Goal: Information Seeking & Learning: Learn about a topic

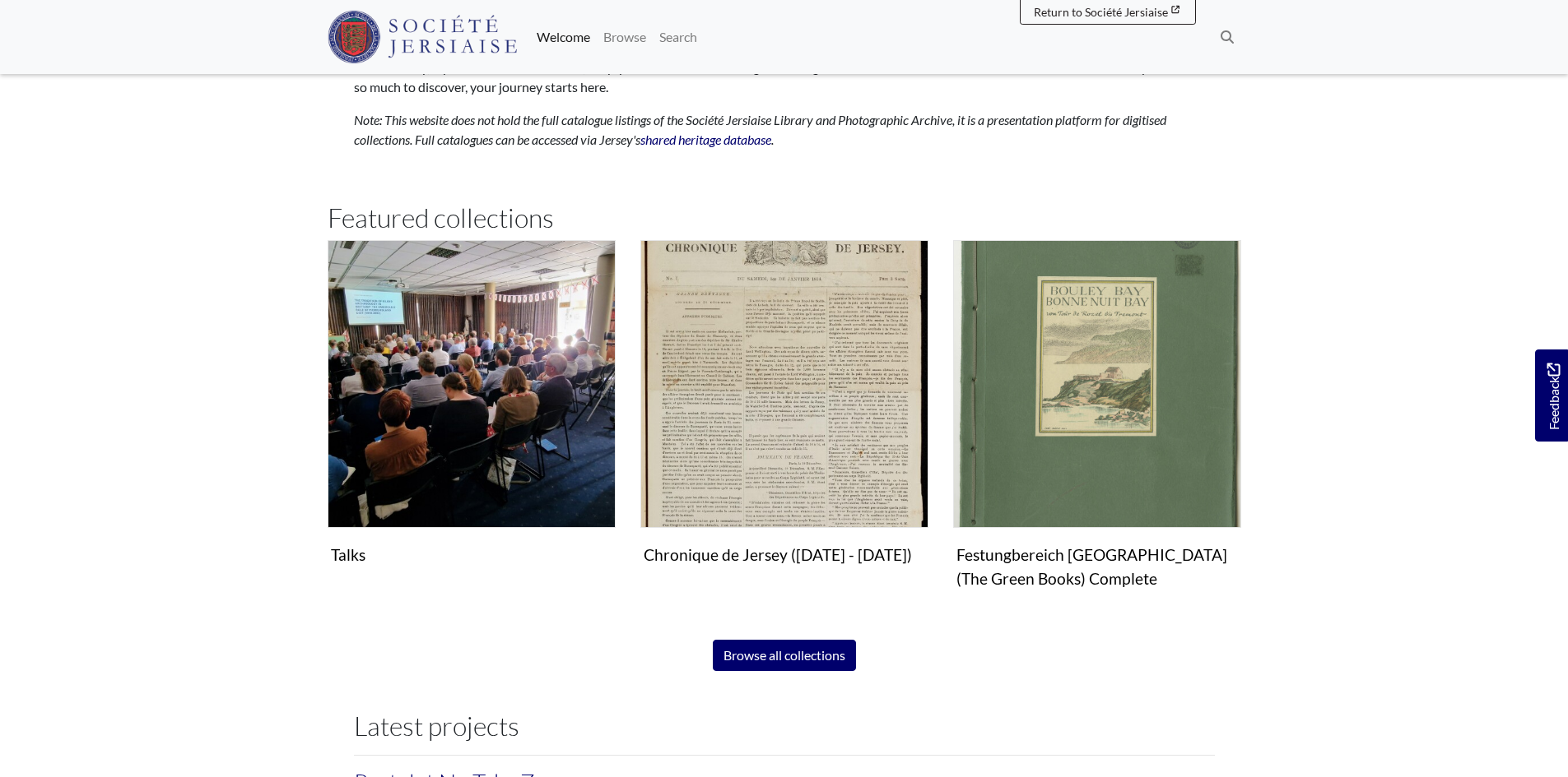
scroll to position [1021, 0]
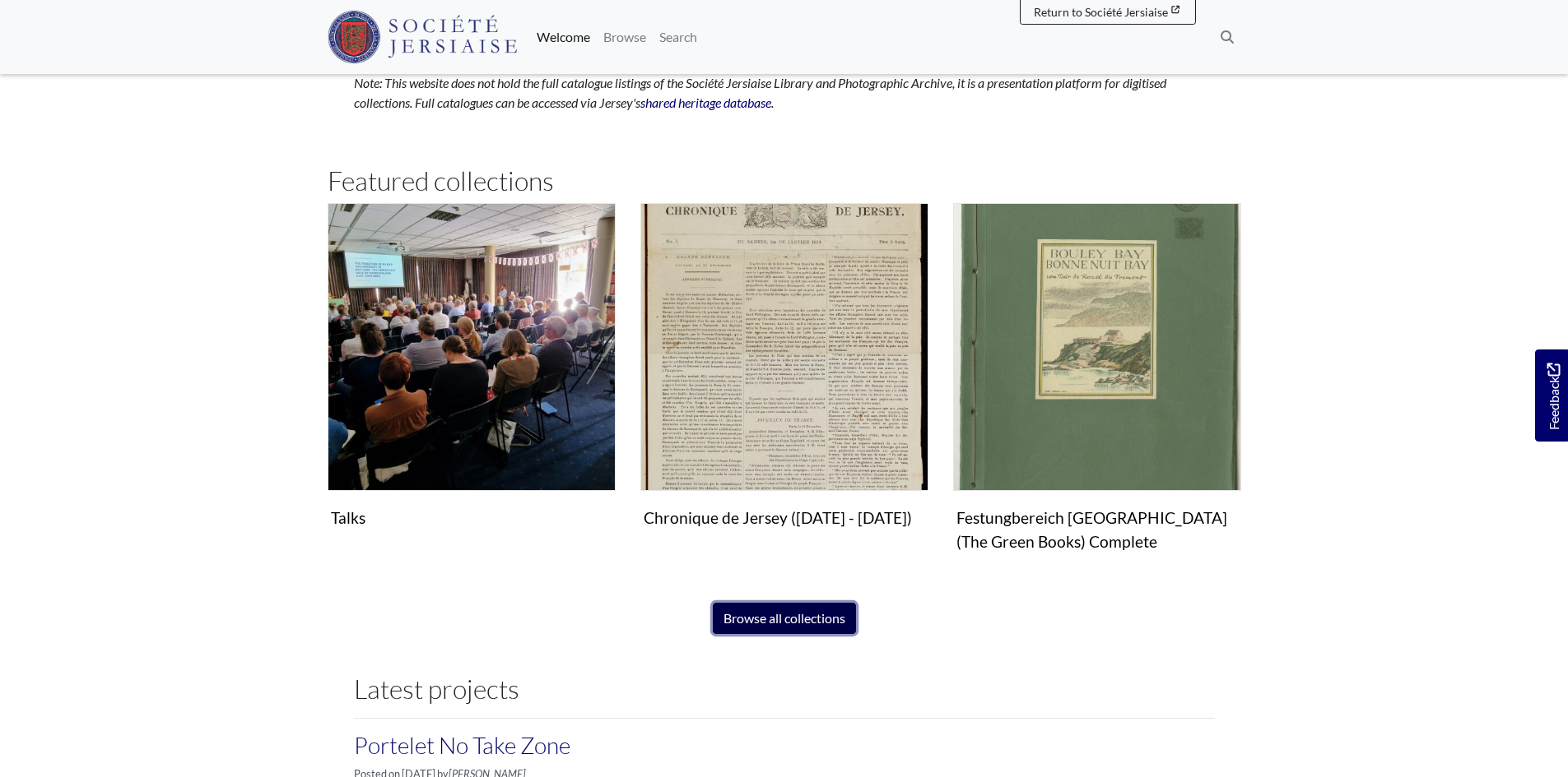
click at [776, 614] on link "Browse all collections" at bounding box center [784, 618] width 143 height 32
click at [1070, 15] on span "Return to Société Jersiaise" at bounding box center [1100, 12] width 134 height 14
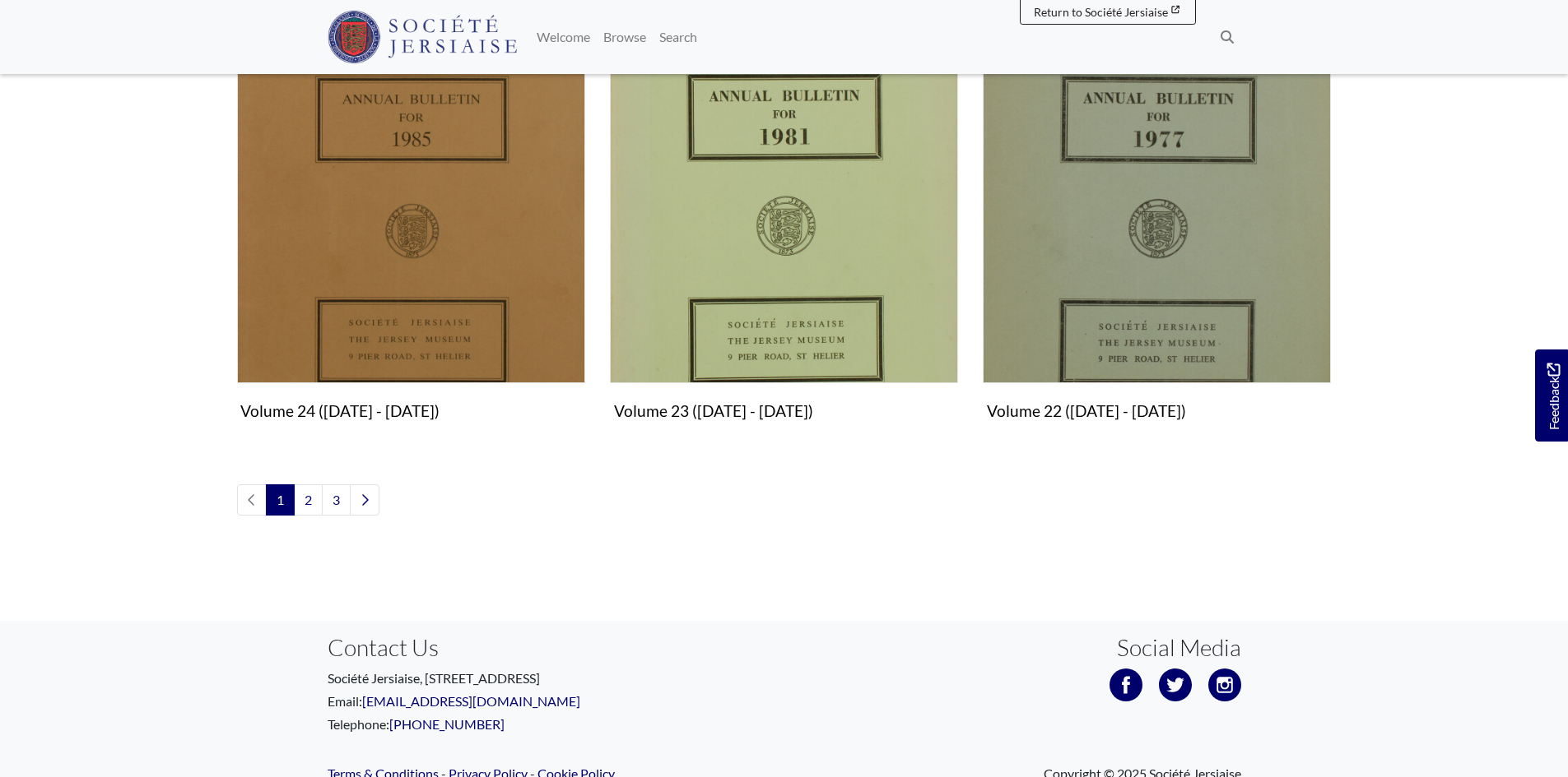
scroll to position [1976, 0]
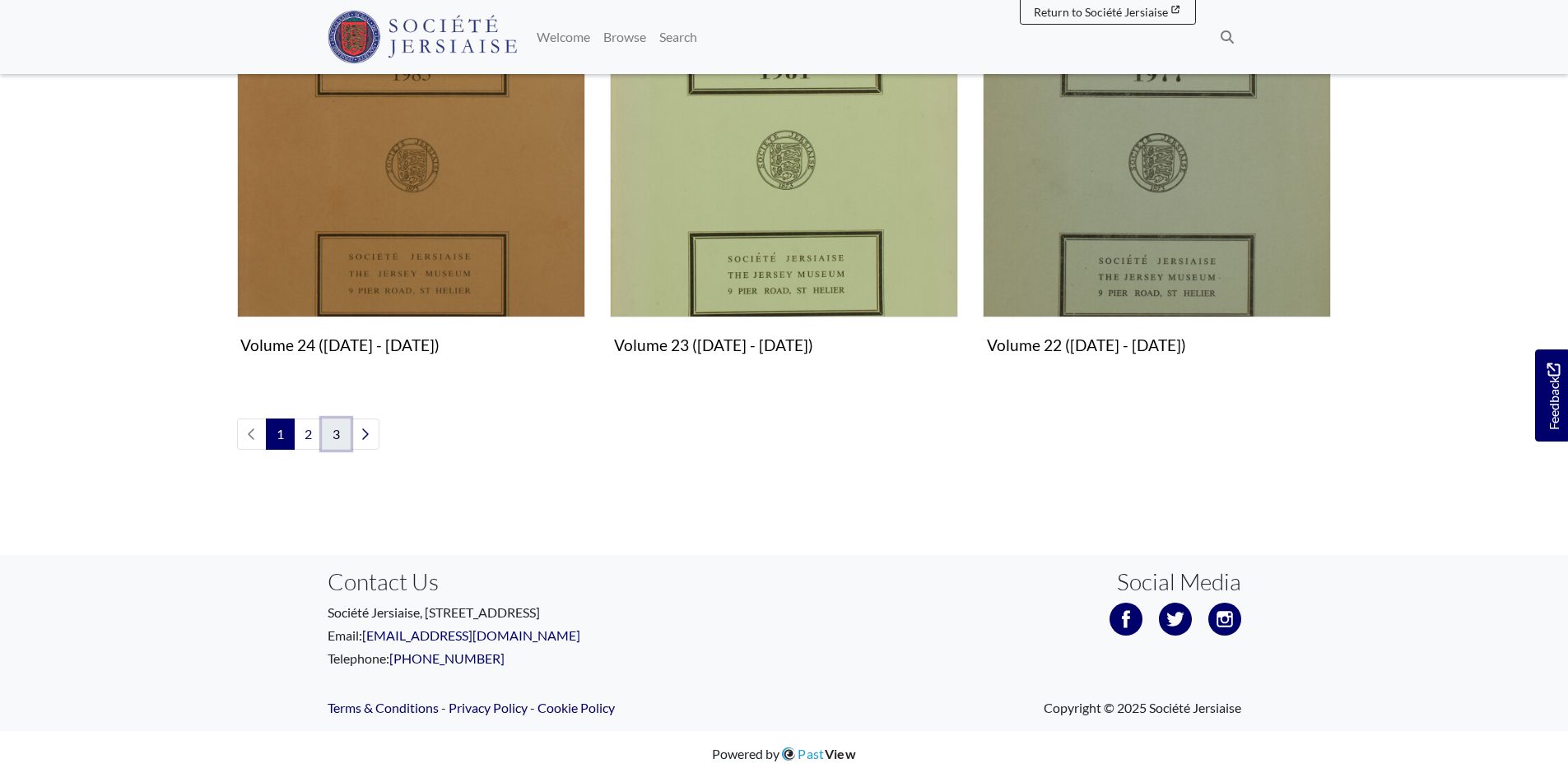
click at [339, 436] on link "3" at bounding box center [336, 434] width 29 height 32
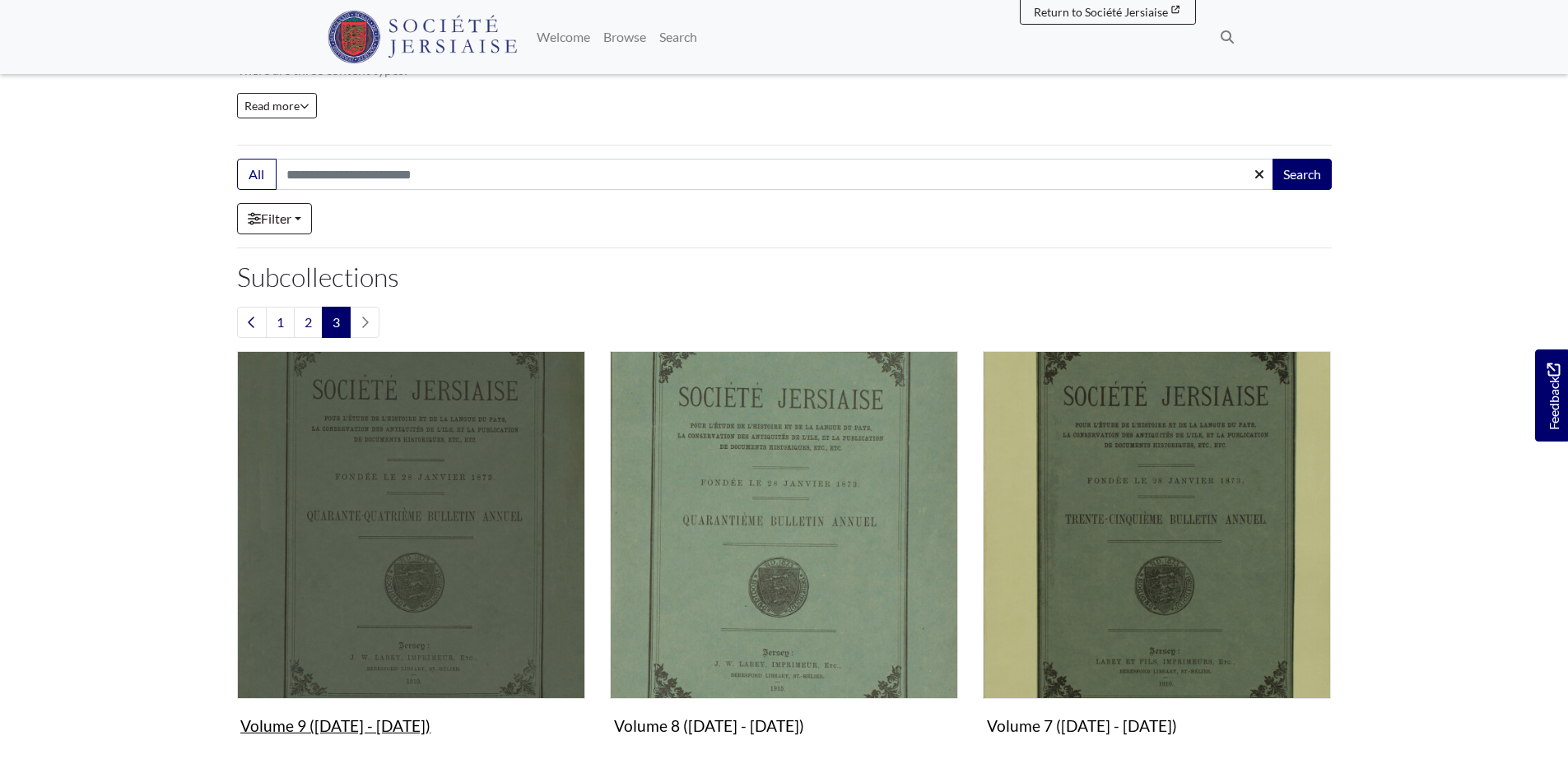
scroll to position [247, 0]
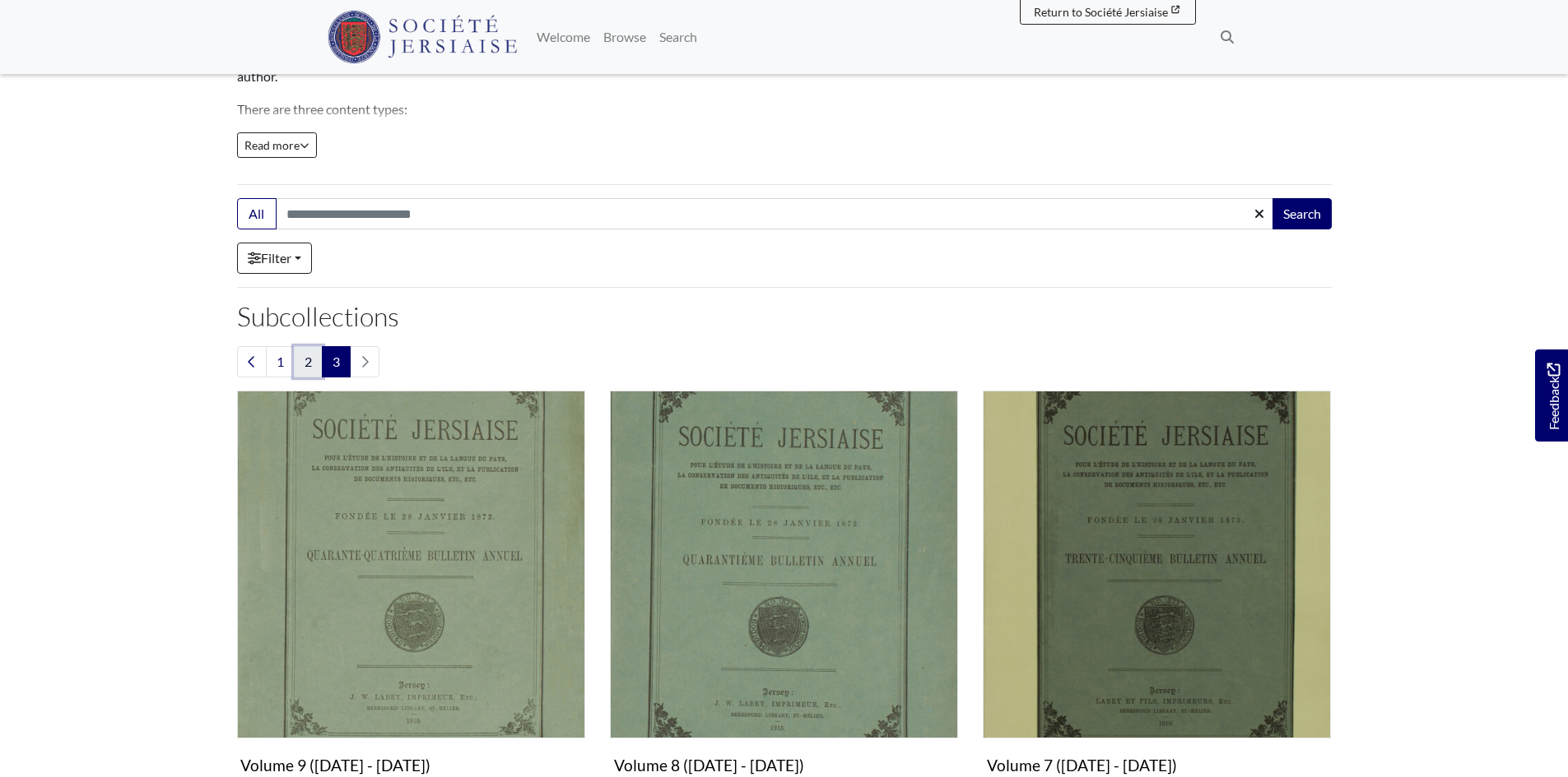
click at [307, 357] on link "2" at bounding box center [308, 362] width 29 height 32
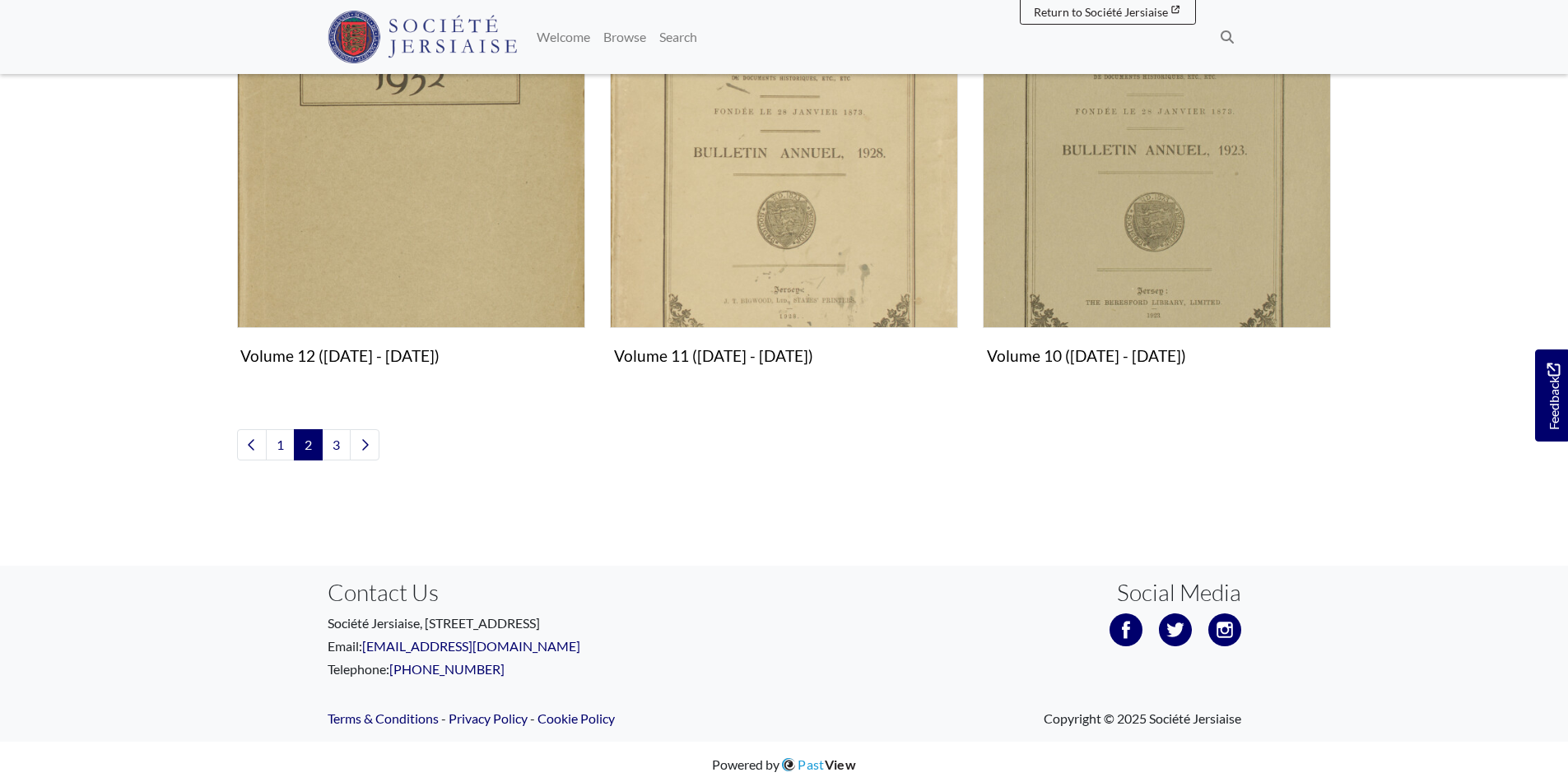
scroll to position [1976, 0]
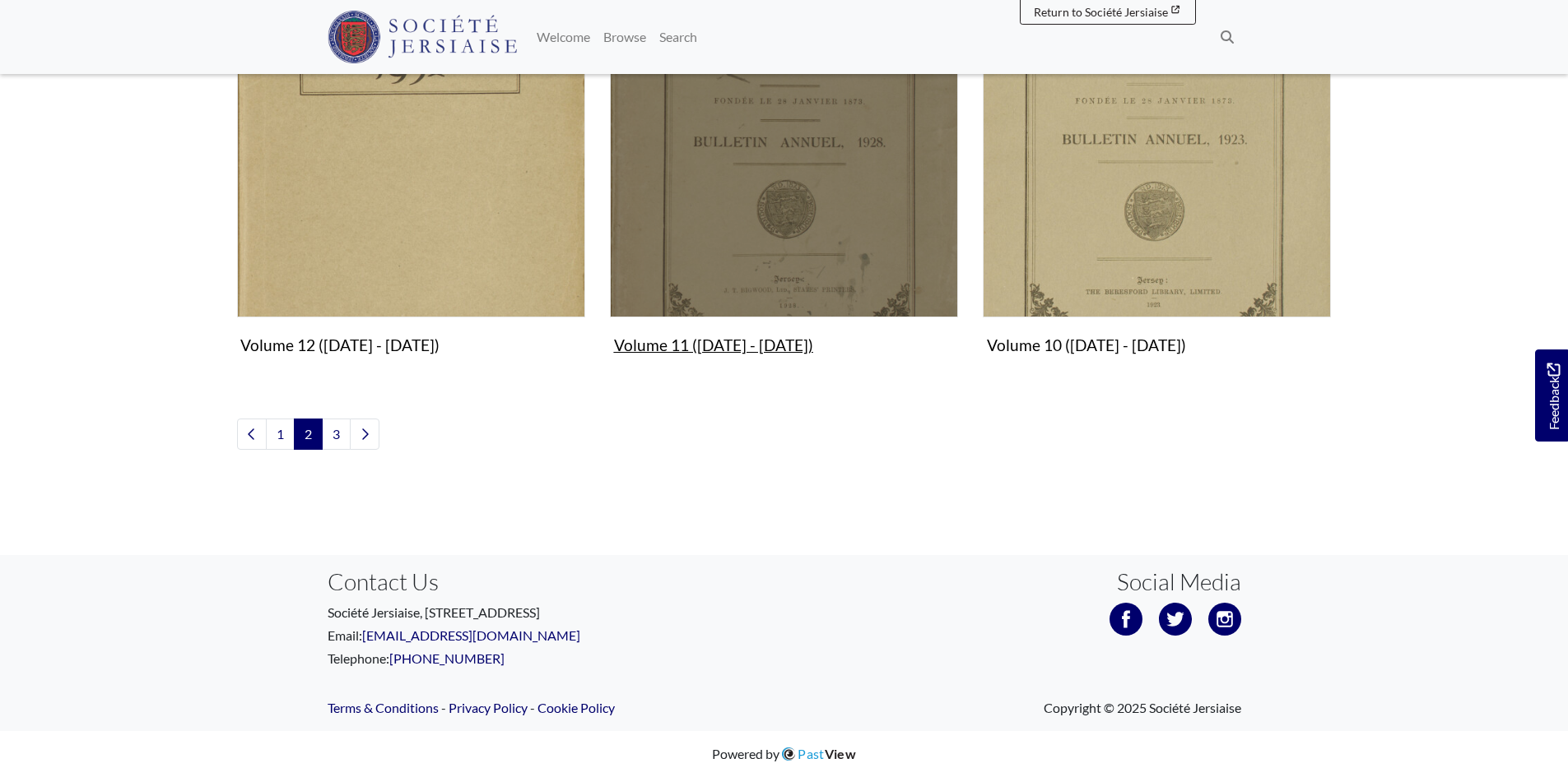
click at [771, 288] on img "Subcollection" at bounding box center [784, 143] width 348 height 348
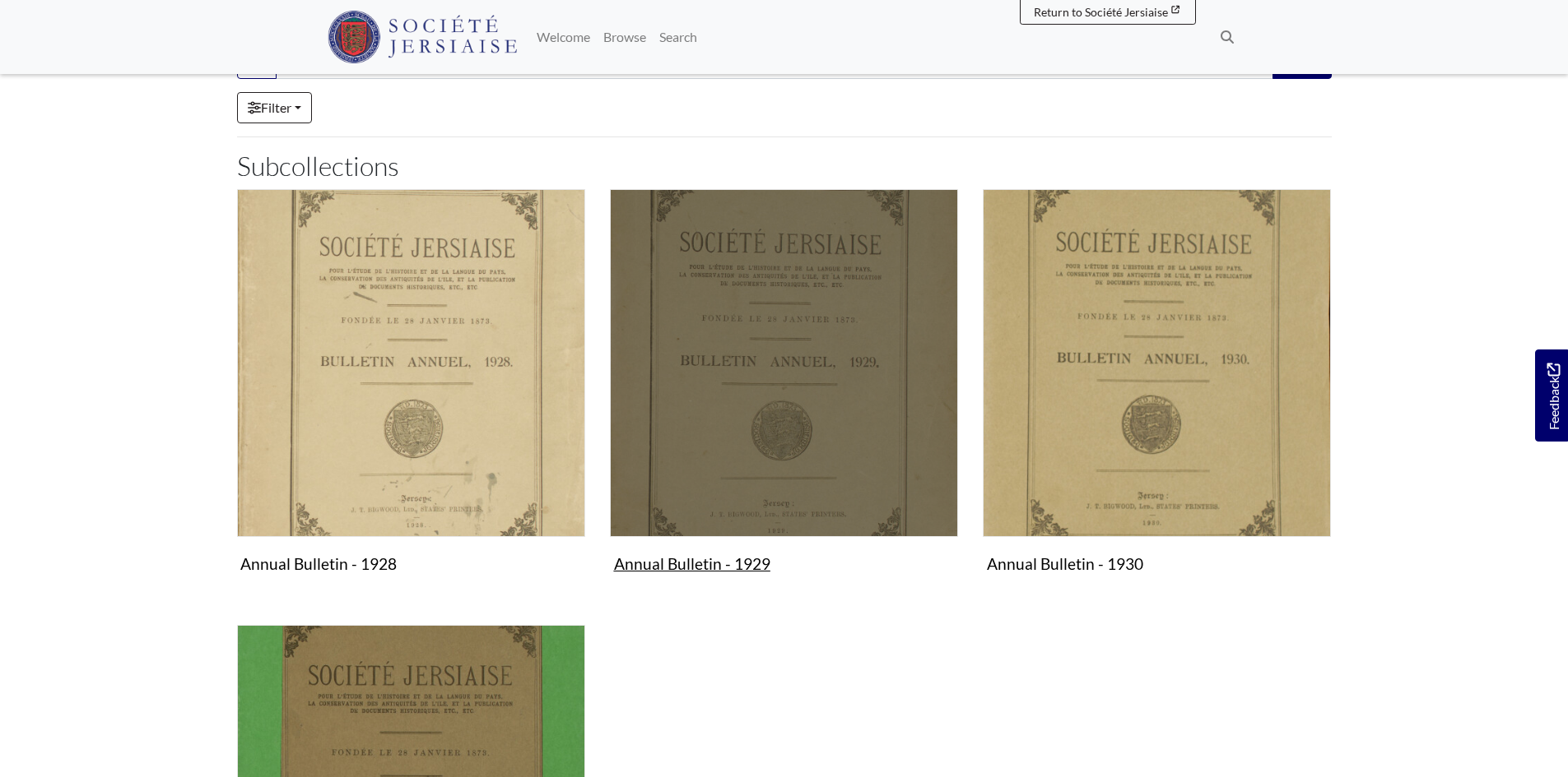
scroll to position [247, 0]
click at [759, 483] on img "Subcollection" at bounding box center [784, 363] width 348 height 348
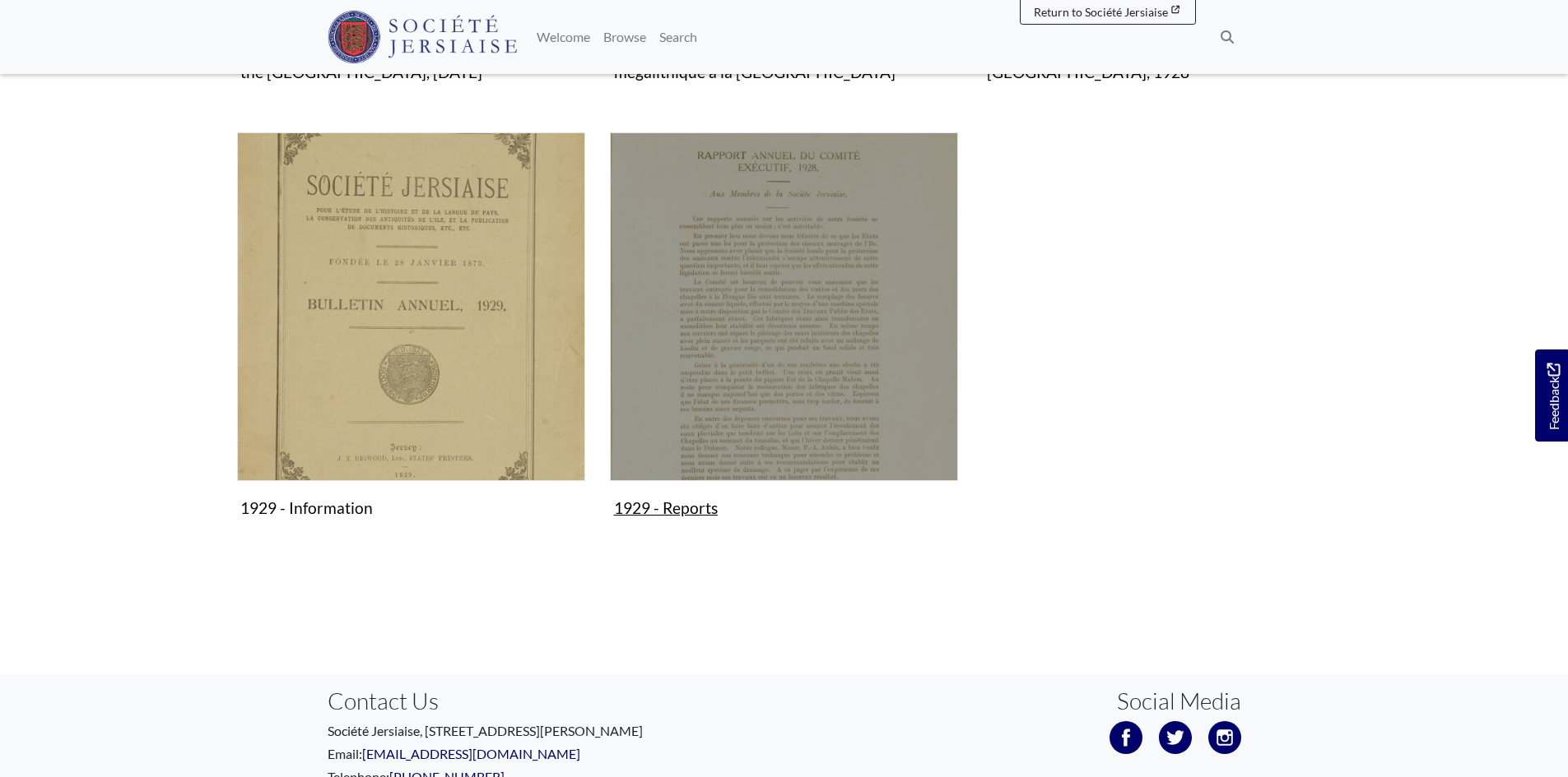
scroll to position [1234, 0]
click at [704, 425] on img "Subcollection" at bounding box center [784, 305] width 348 height 348
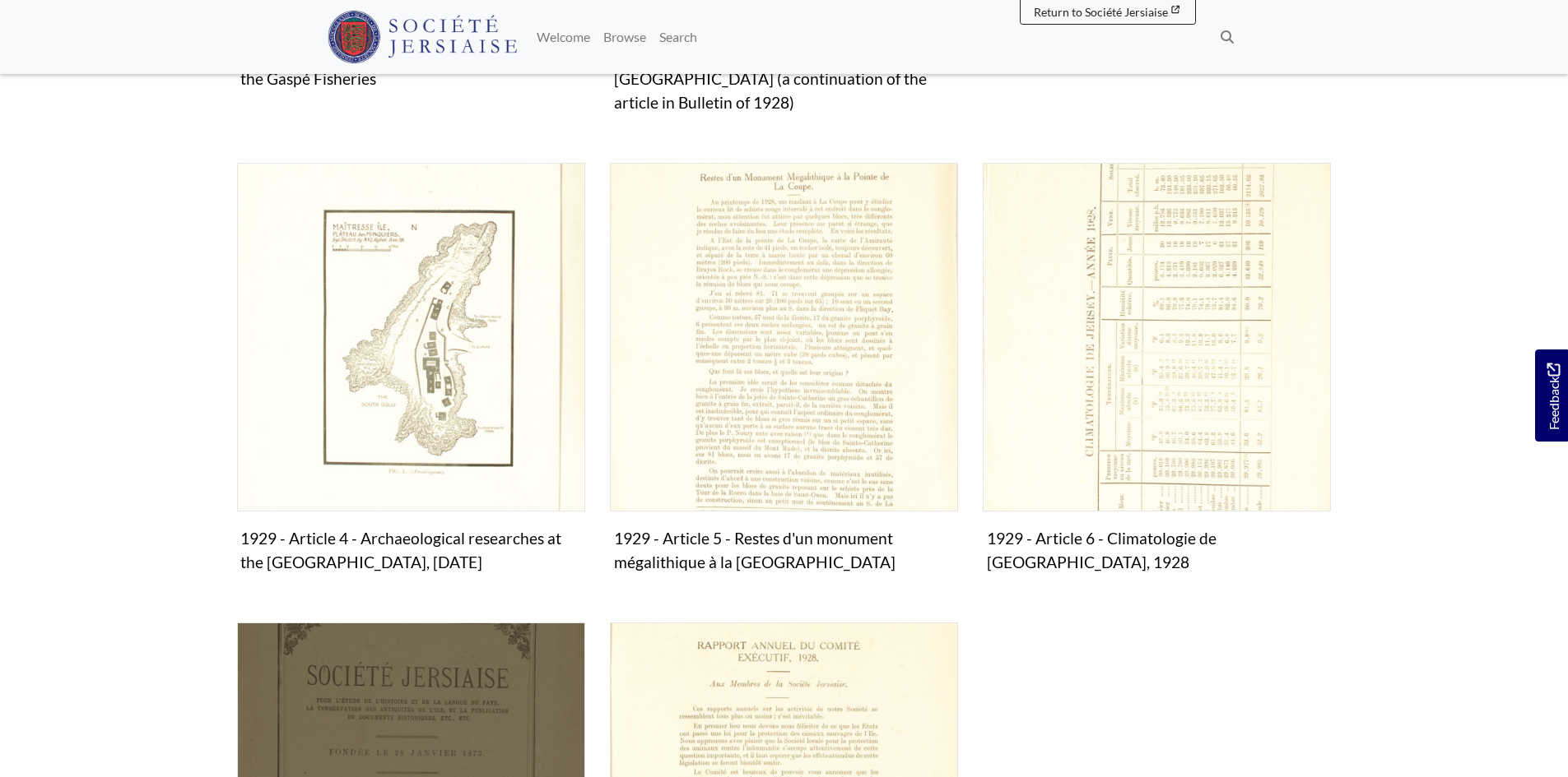
scroll to position [740, 0]
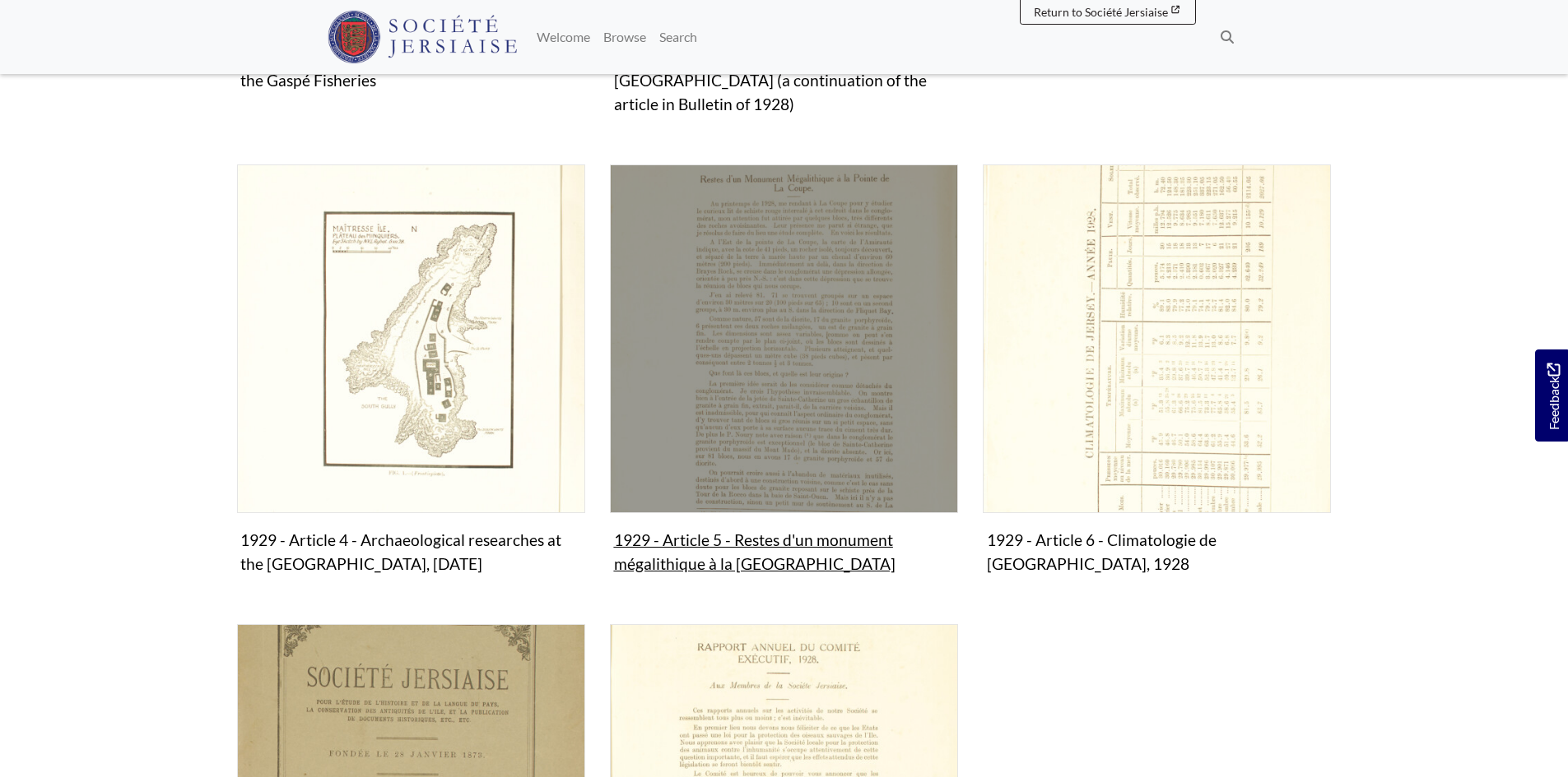
click at [826, 408] on img "Subcollection" at bounding box center [784, 338] width 348 height 348
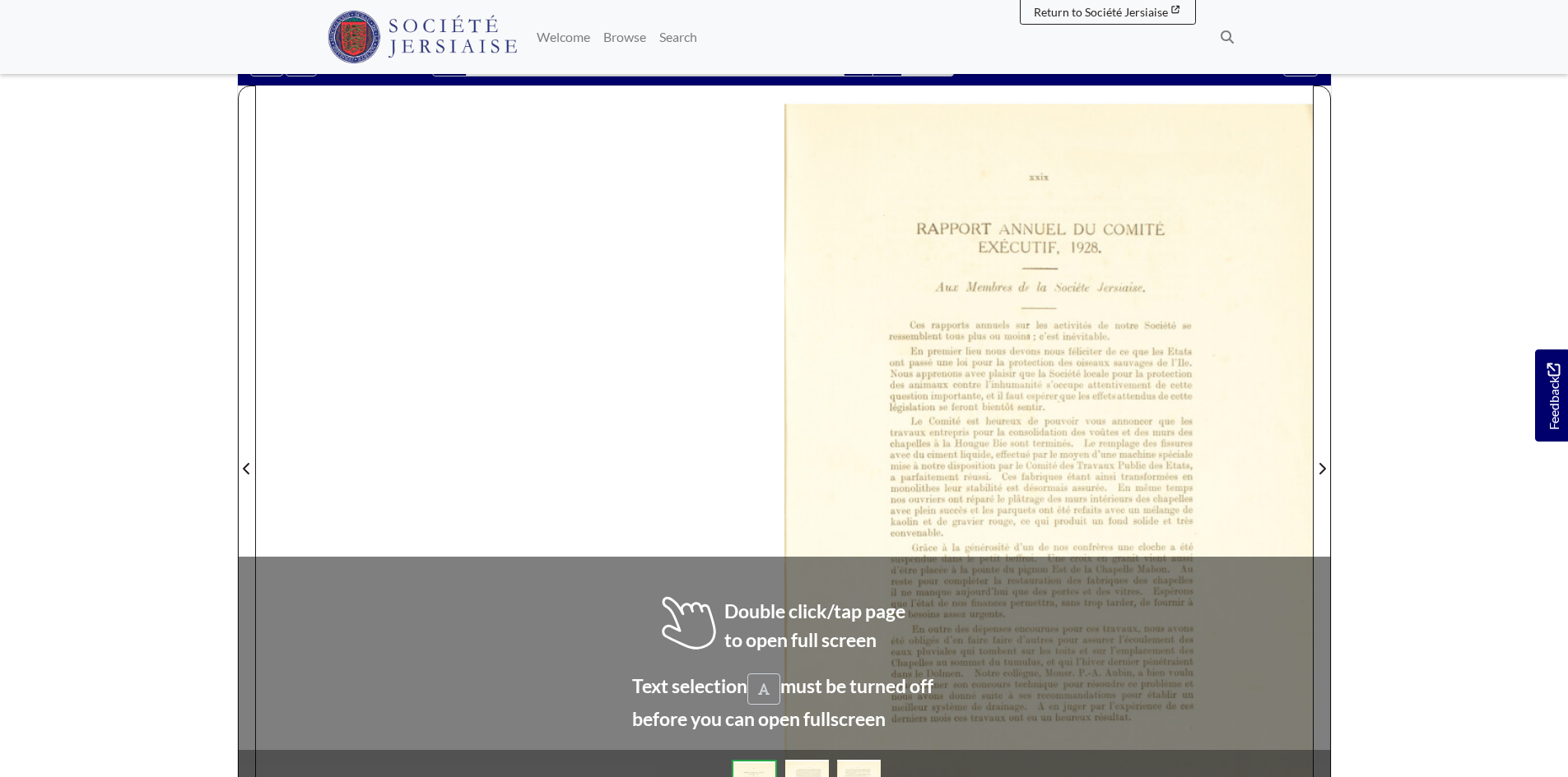
scroll to position [164, 0]
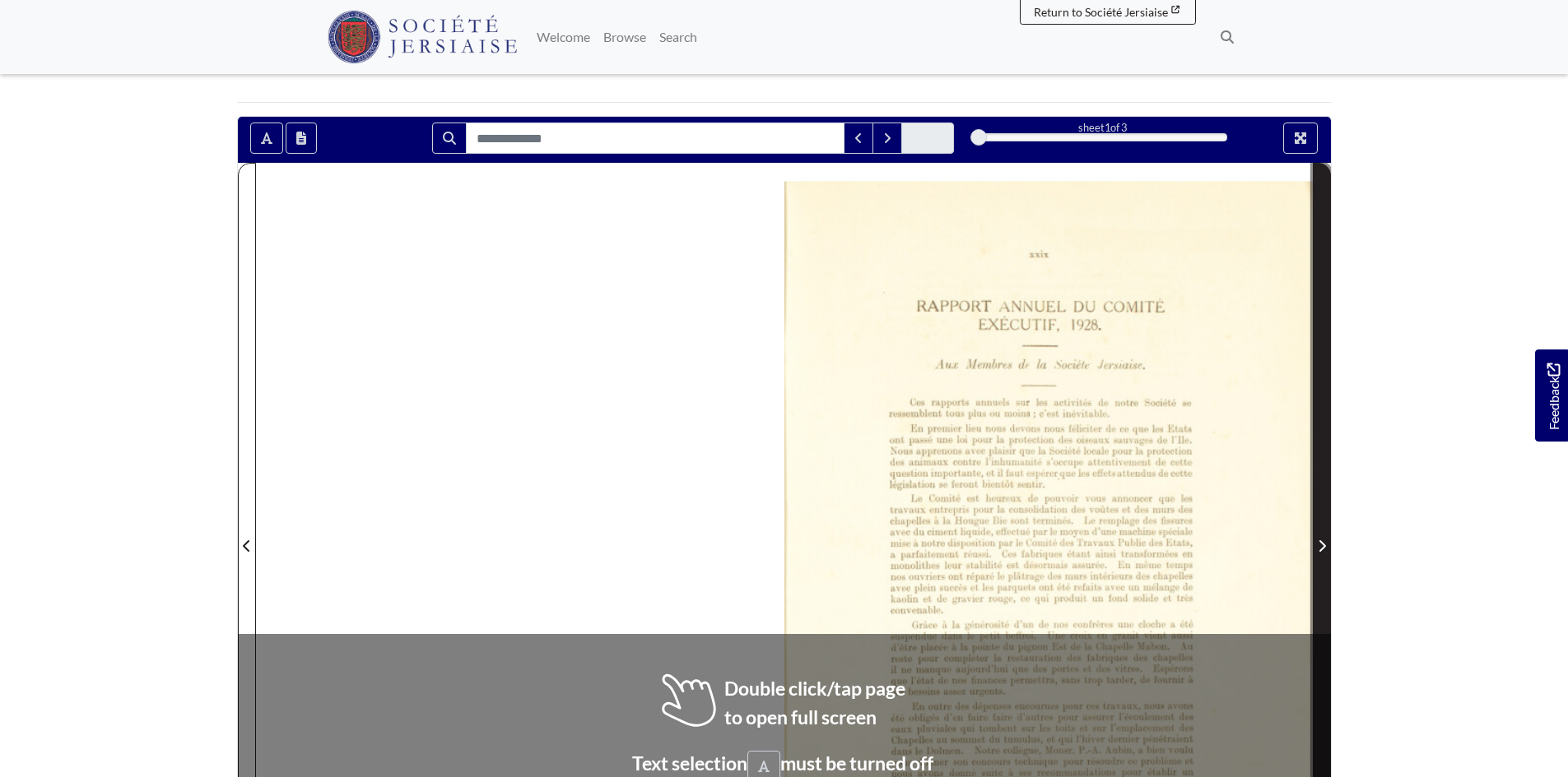
click at [1329, 546] on span "Next Page" at bounding box center [1321, 546] width 16 height 20
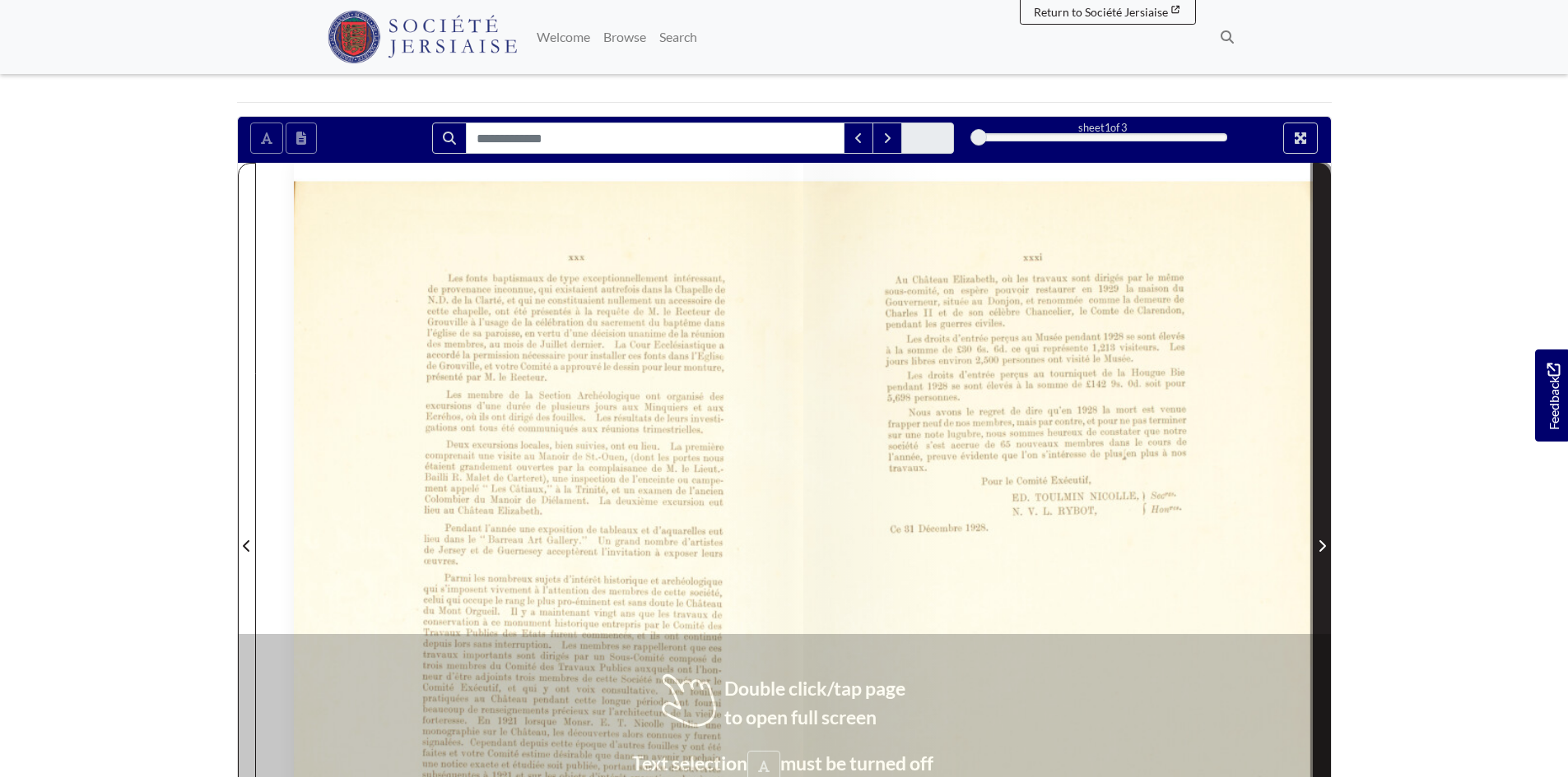
click at [1326, 545] on span "Next Page" at bounding box center [1321, 546] width 16 height 20
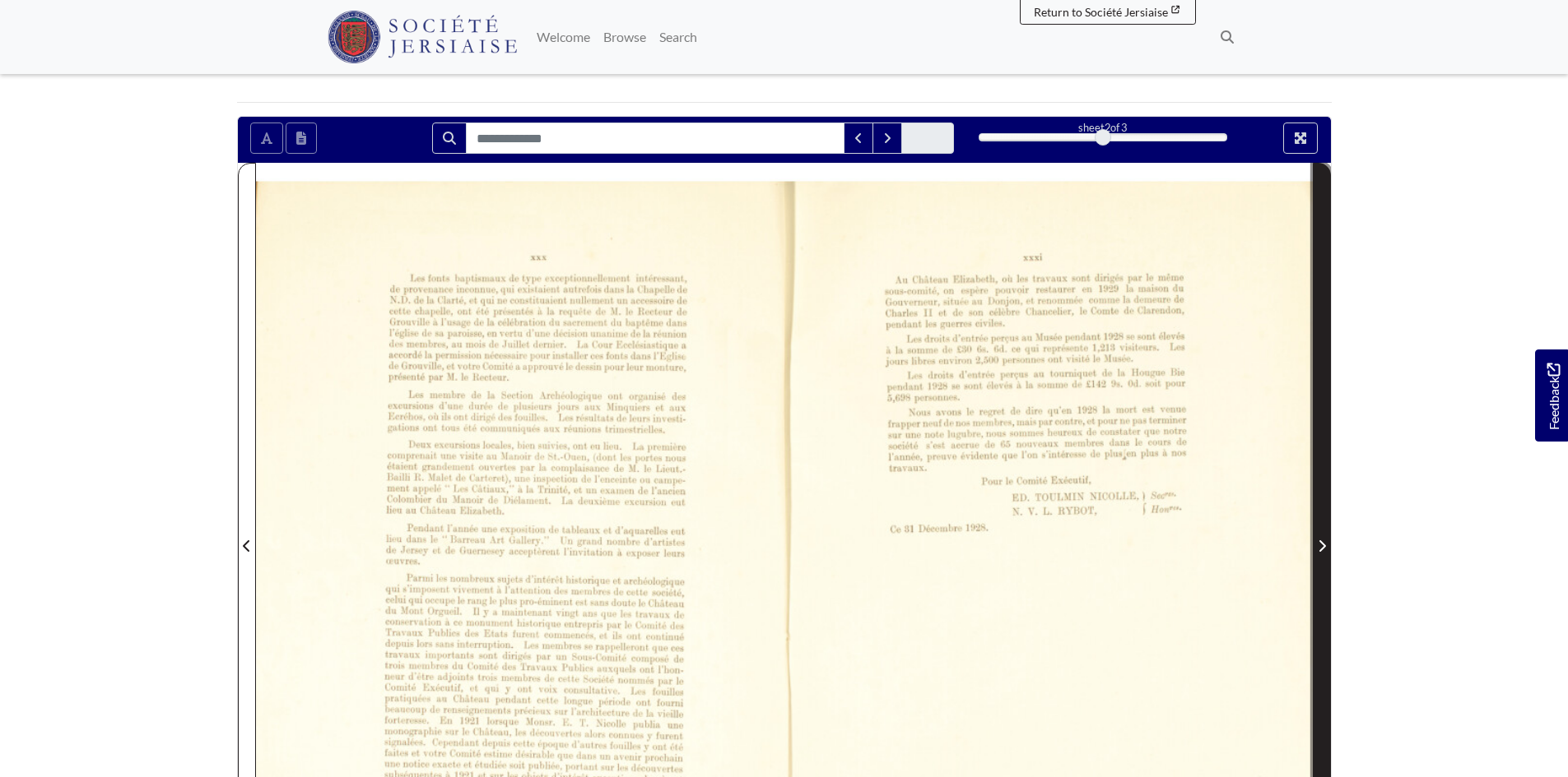
click at [1325, 545] on span "Next Page" at bounding box center [1321, 546] width 16 height 20
click at [1318, 547] on icon "Next Page" at bounding box center [1322, 546] width 9 height 13
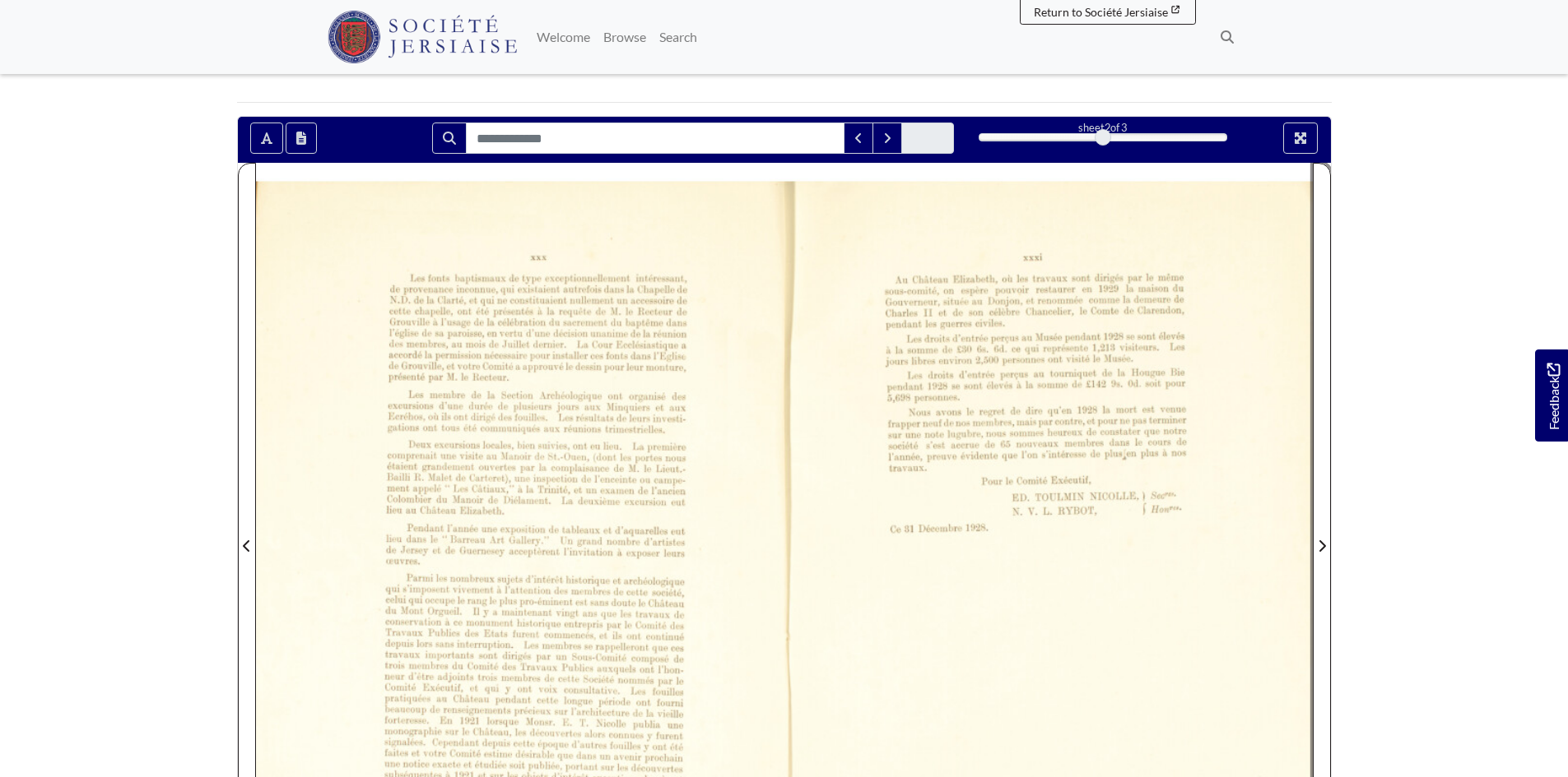
drag, startPoint x: 1317, startPoint y: 547, endPoint x: 1004, endPoint y: 517, distance: 314.4
click at [1316, 547] on span "Next Page" at bounding box center [1321, 546] width 16 height 20
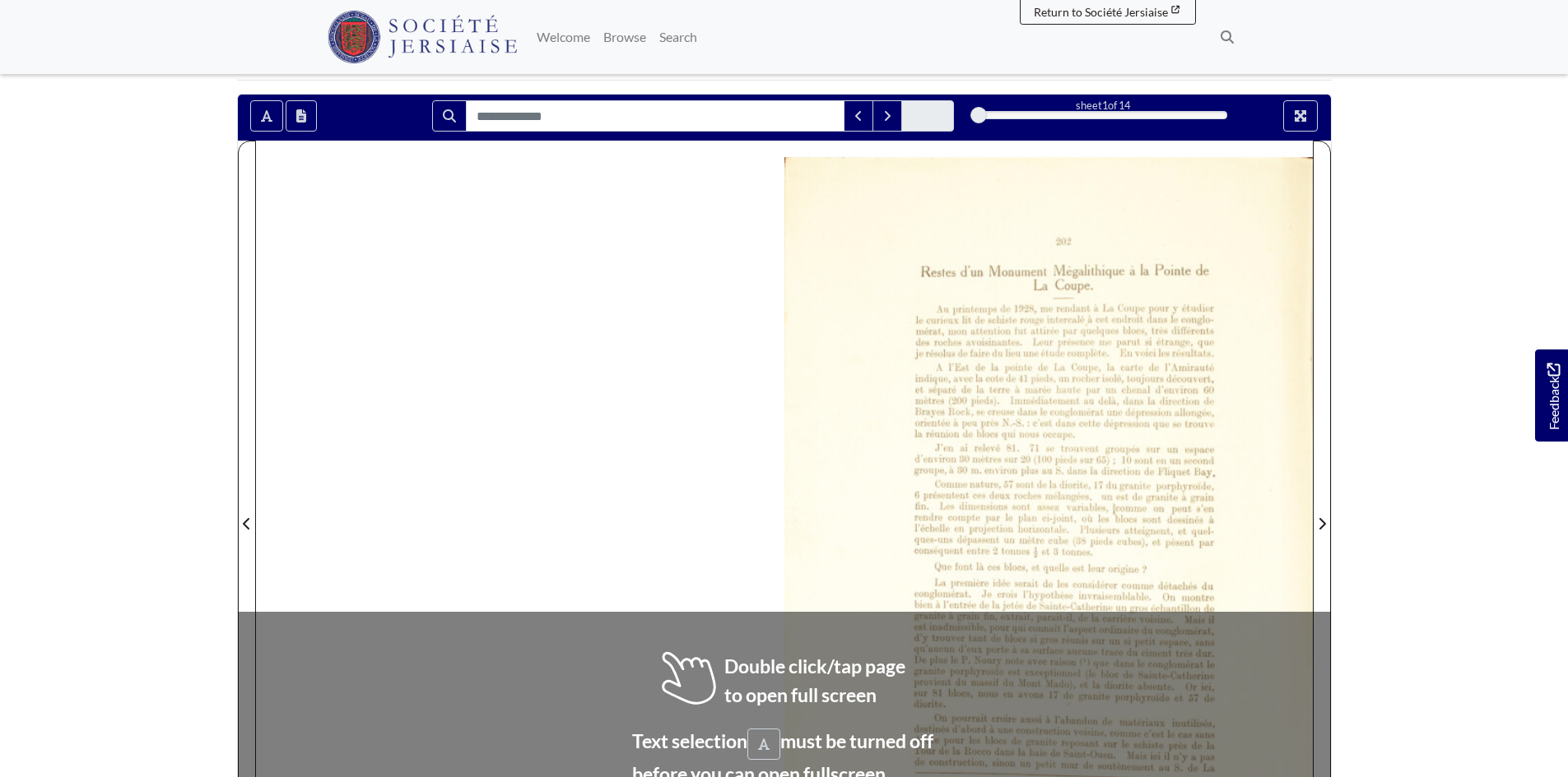
scroll to position [145, 0]
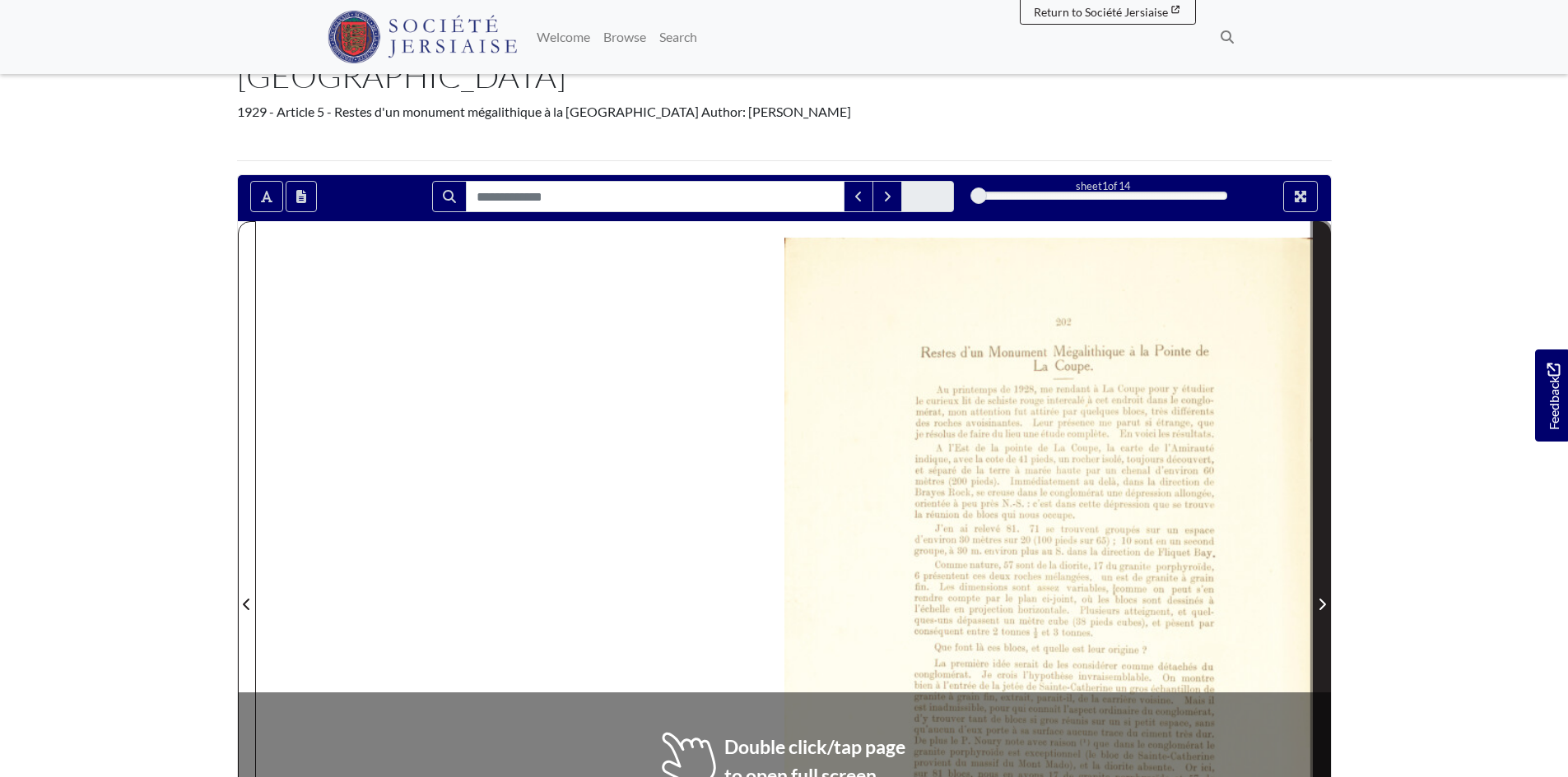
click at [1325, 598] on icon "Next Page" at bounding box center [1322, 605] width 9 height 13
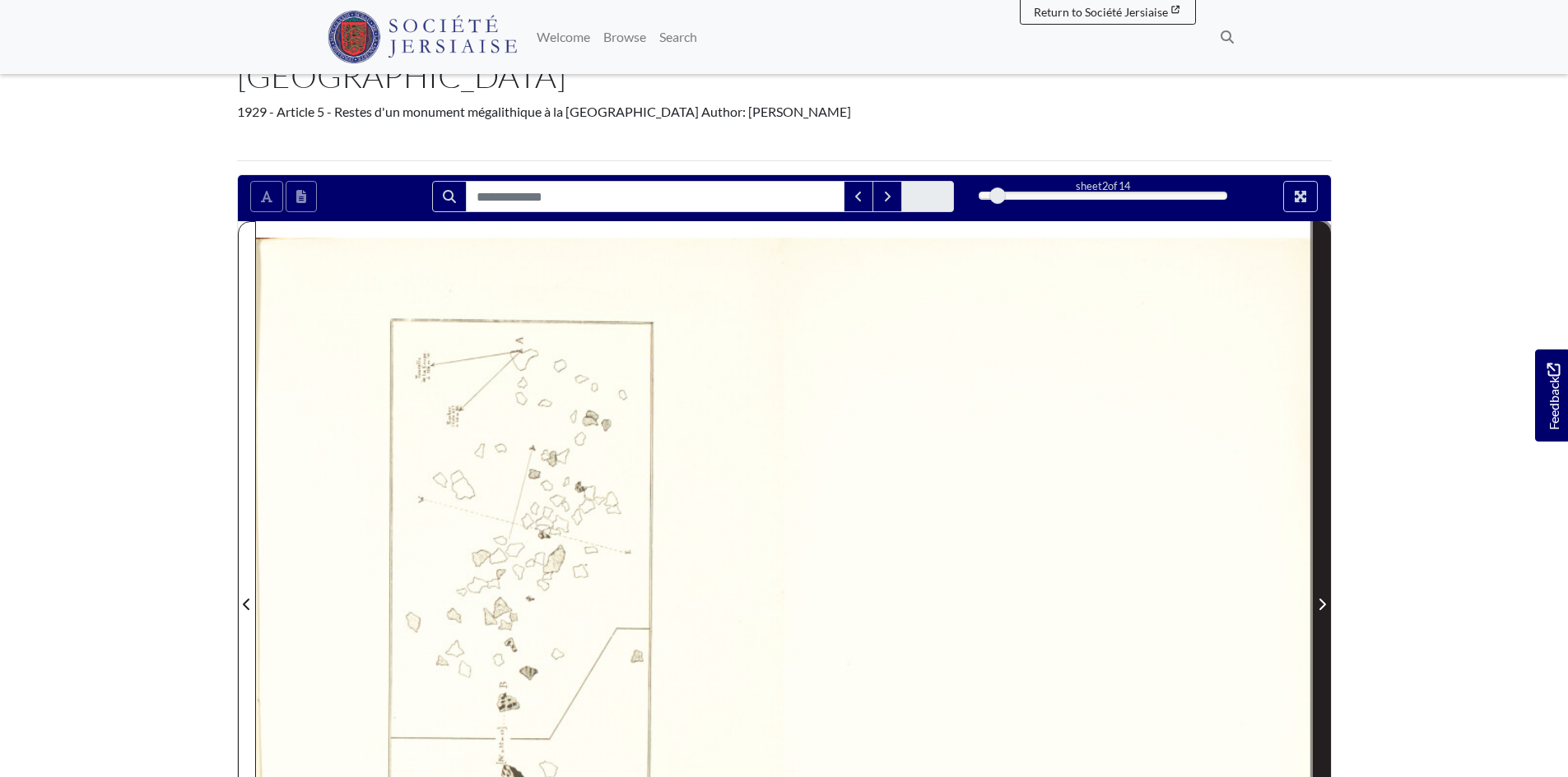
click at [1325, 598] on icon "Next Page" at bounding box center [1322, 605] width 9 height 13
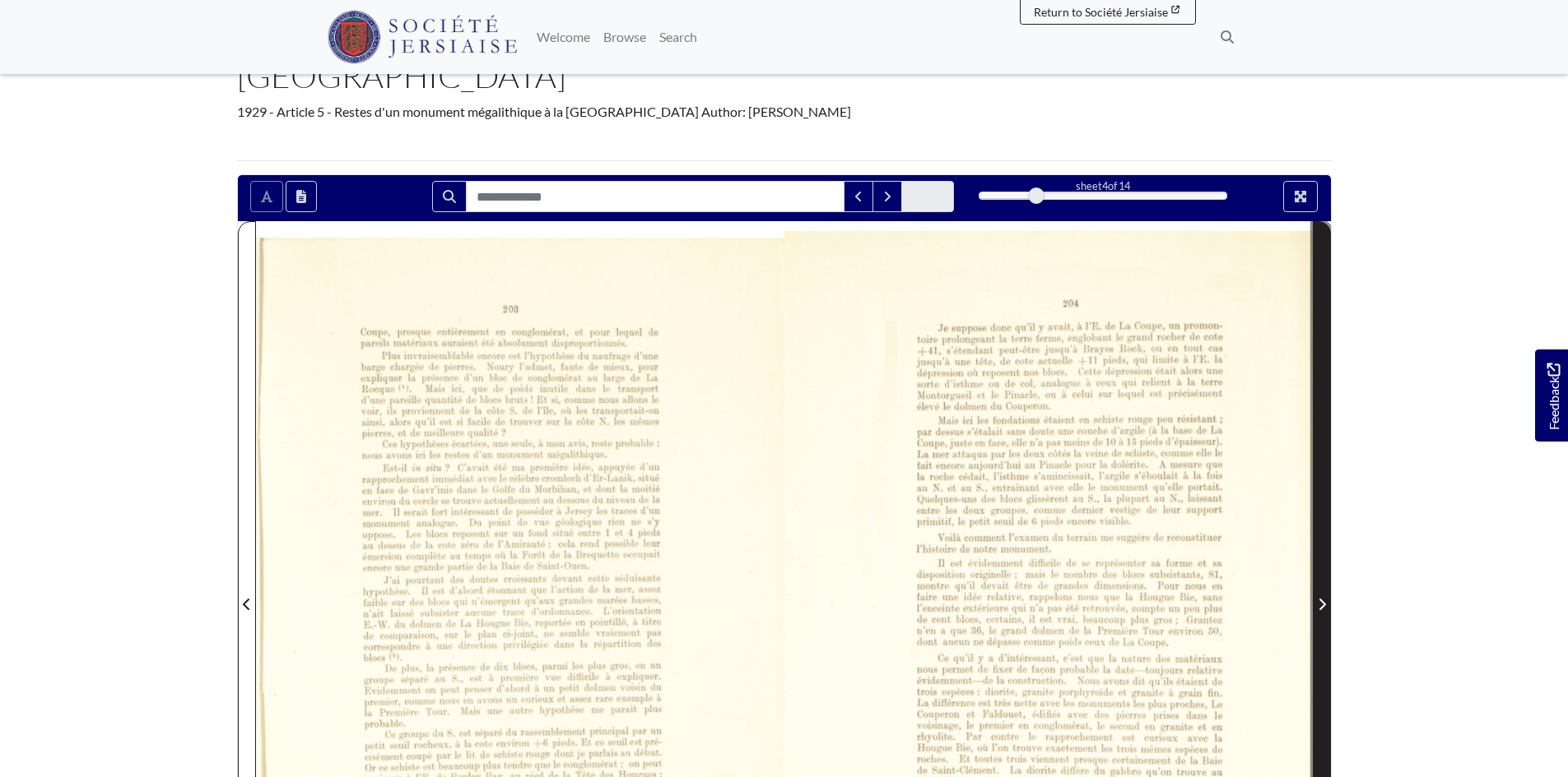
click at [1325, 598] on icon "Next Page" at bounding box center [1322, 605] width 9 height 13
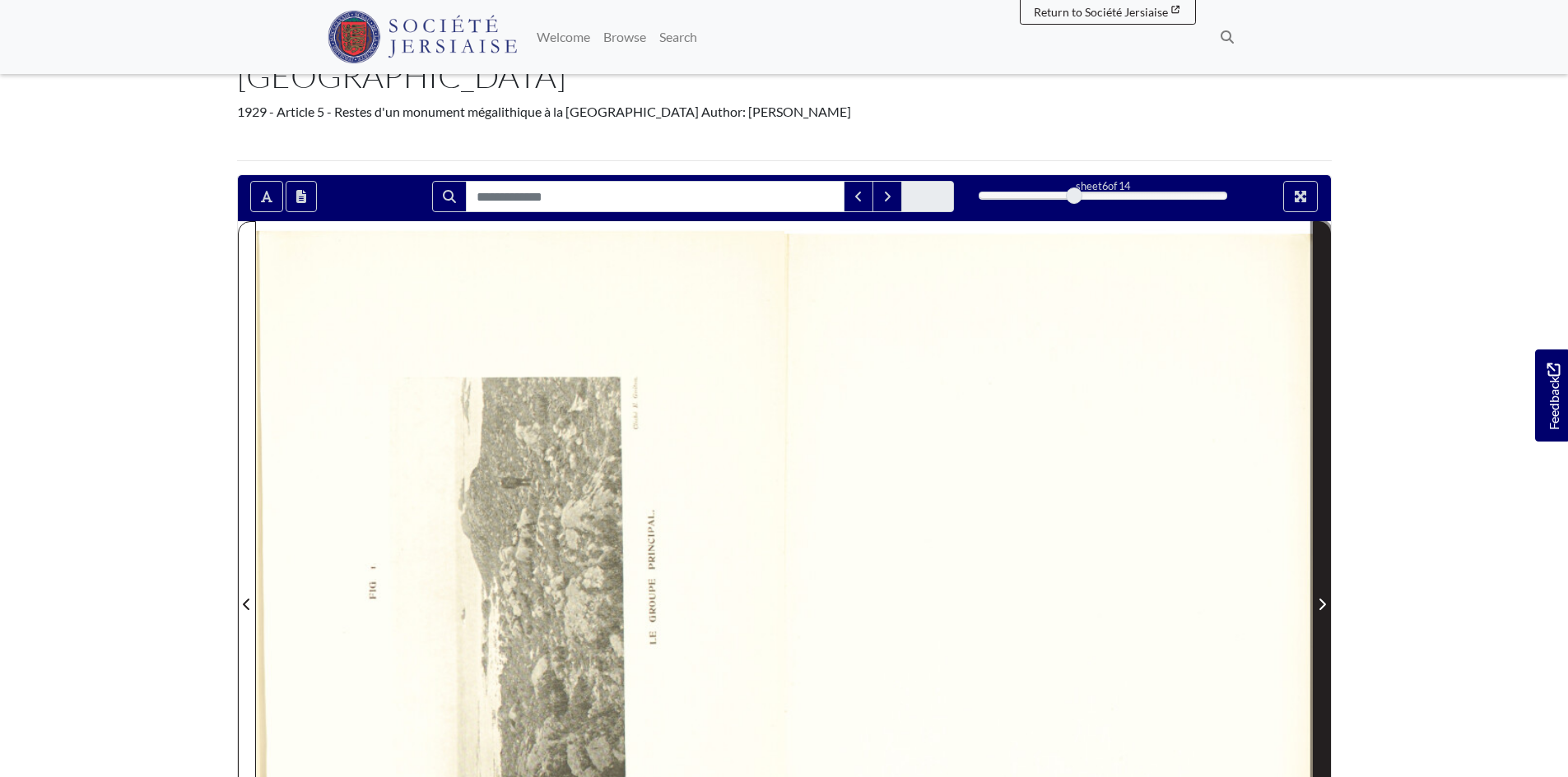
click at [1325, 598] on icon "Next Page" at bounding box center [1322, 605] width 9 height 13
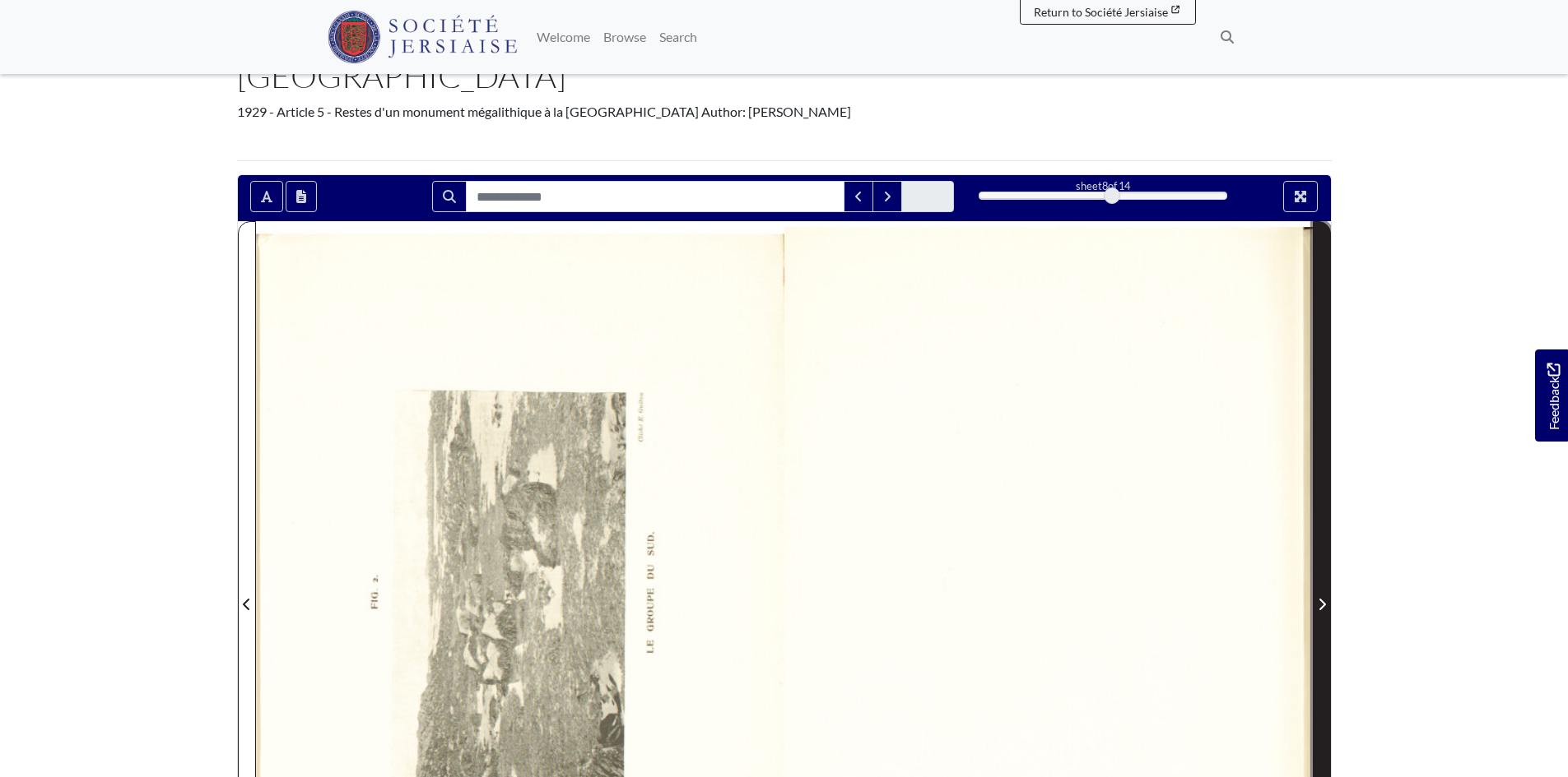
click at [1325, 598] on icon "Next Page" at bounding box center [1322, 605] width 9 height 13
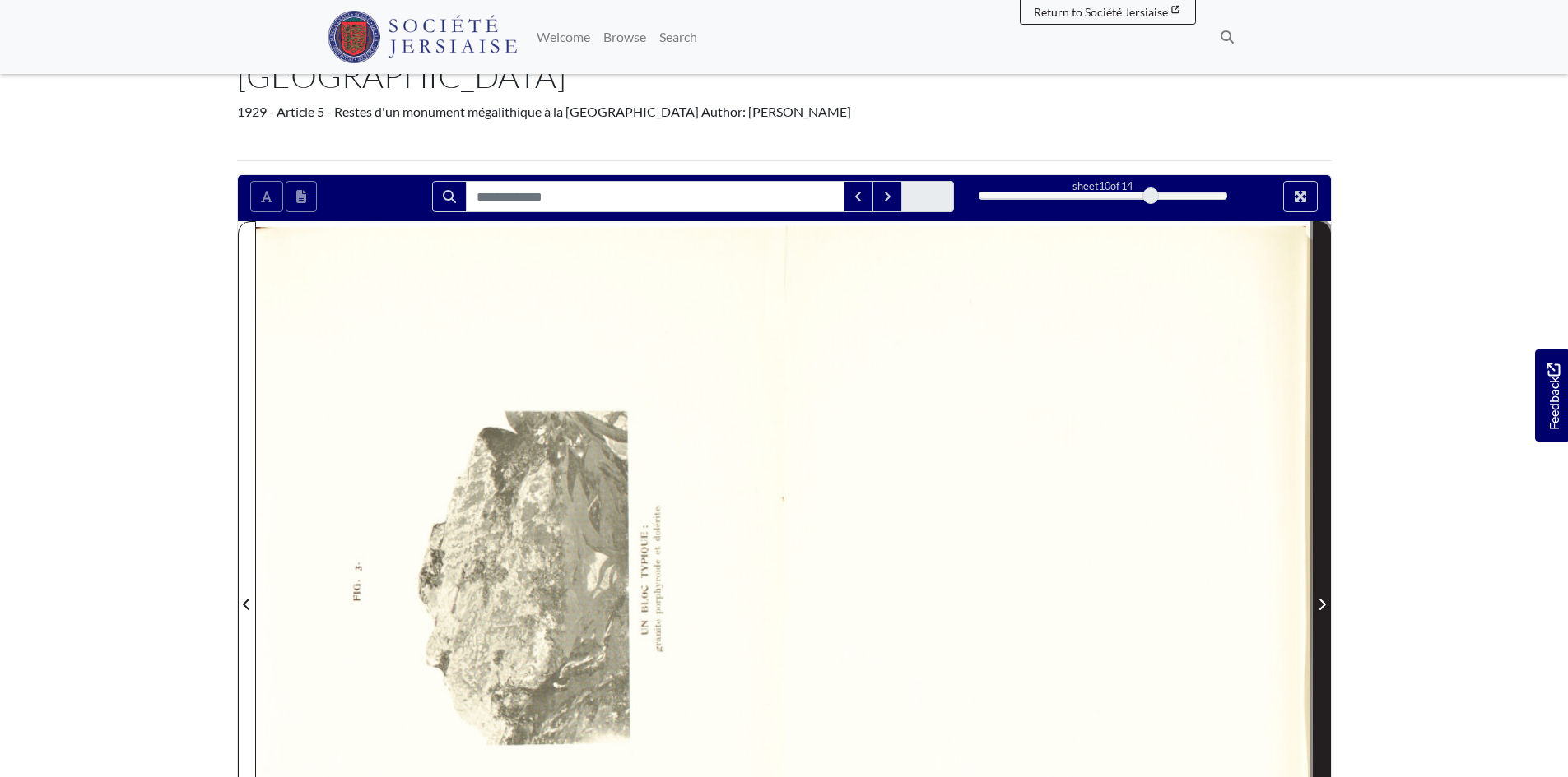
click at [1325, 598] on icon "Next Page" at bounding box center [1322, 605] width 9 height 13
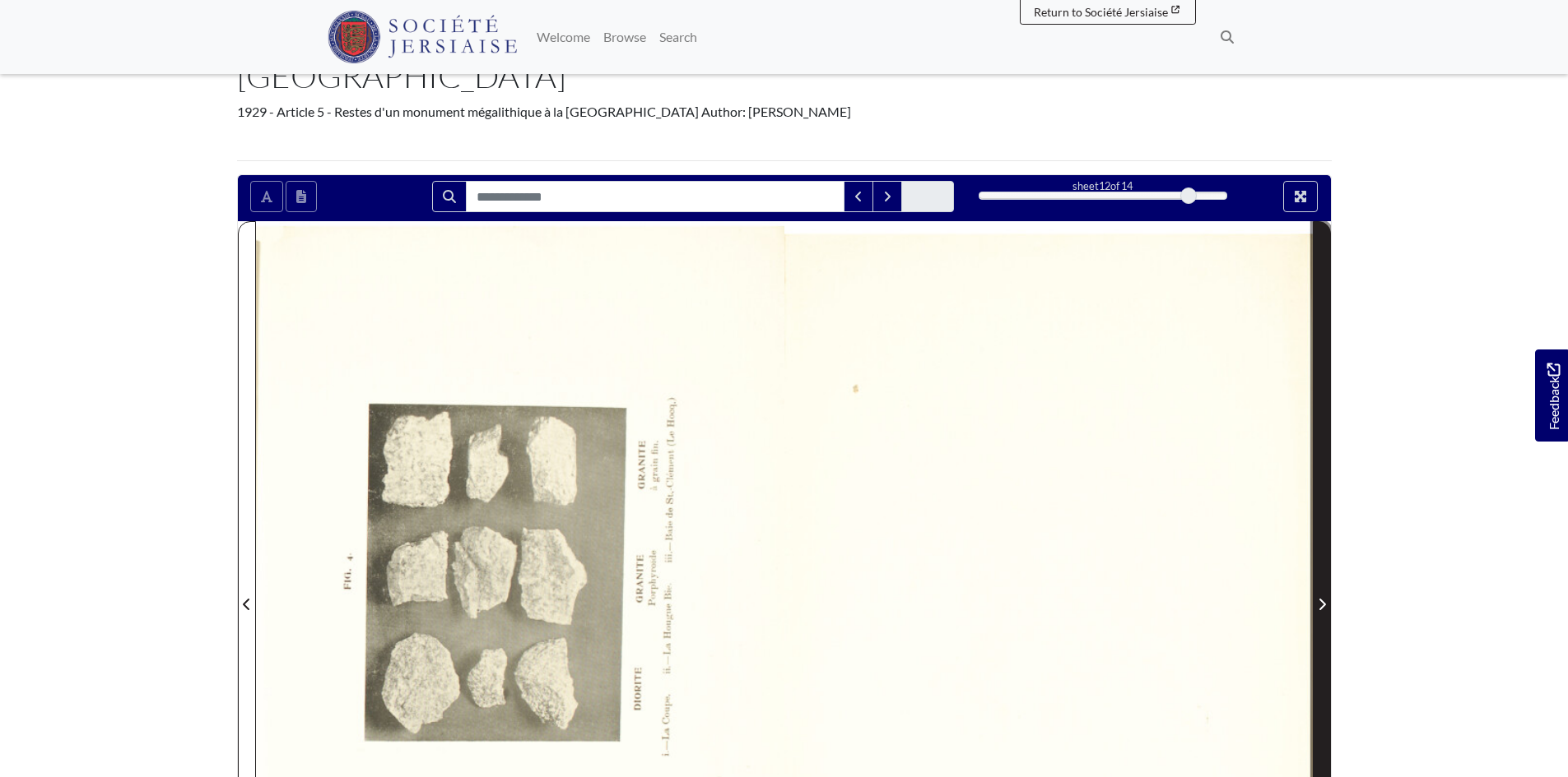
click at [1325, 598] on icon "Next Page" at bounding box center [1322, 605] width 9 height 13
